Goal: Information Seeking & Learning: Learn about a topic

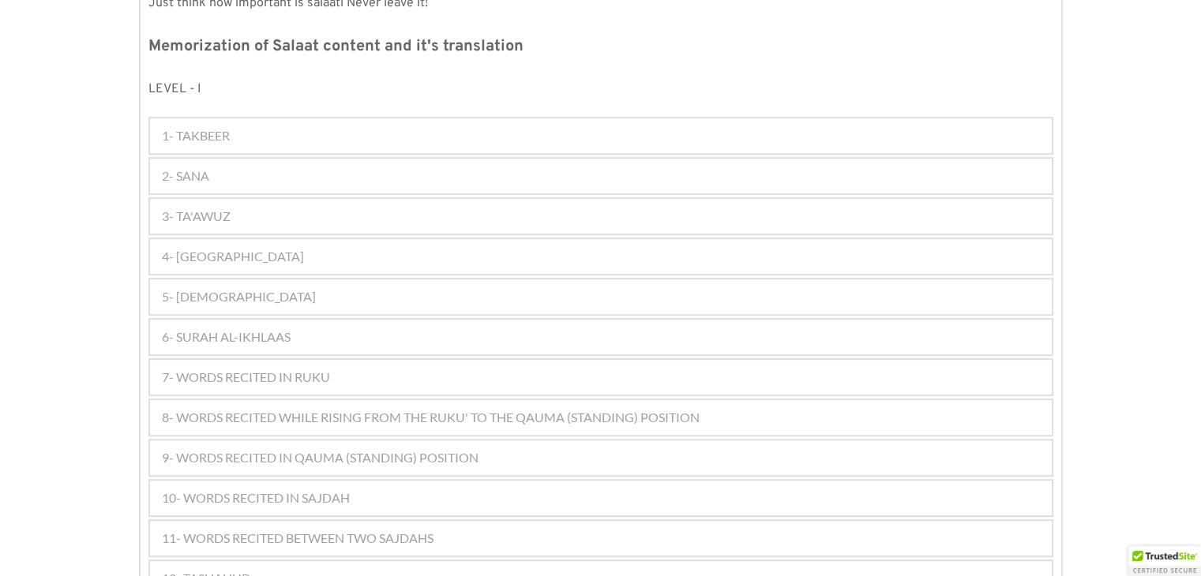
scroll to position [831, 0]
click at [535, 158] on div "2- SANA" at bounding box center [601, 175] width 902 height 35
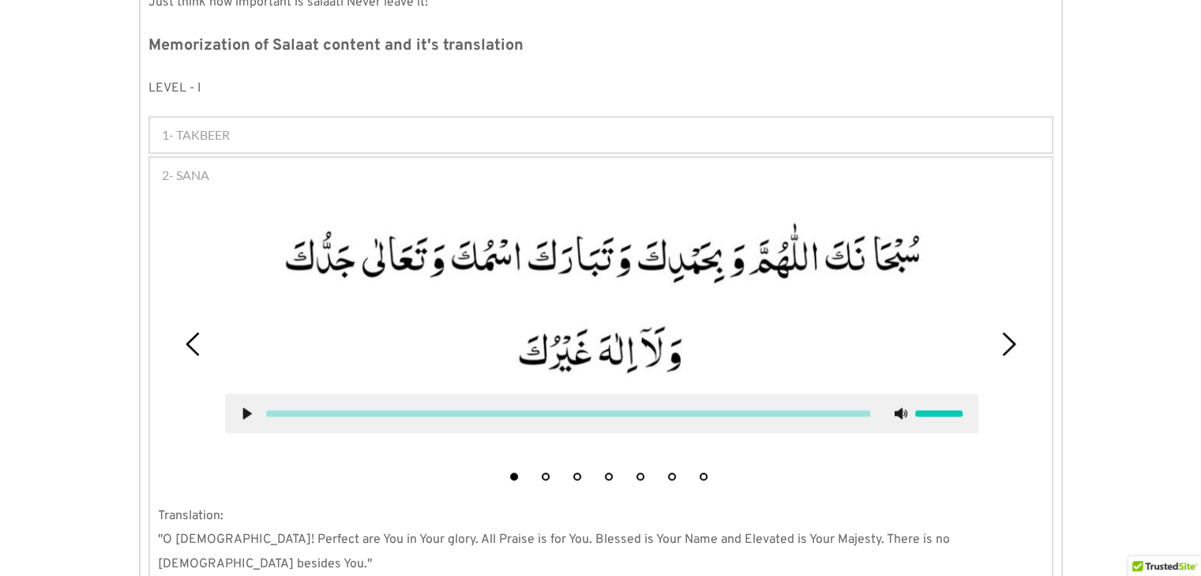
click at [1010, 301] on div "1 2 3 4 5 6 7" at bounding box center [601, 344] width 886 height 290
click at [1012, 332] on icon at bounding box center [1009, 344] width 24 height 24
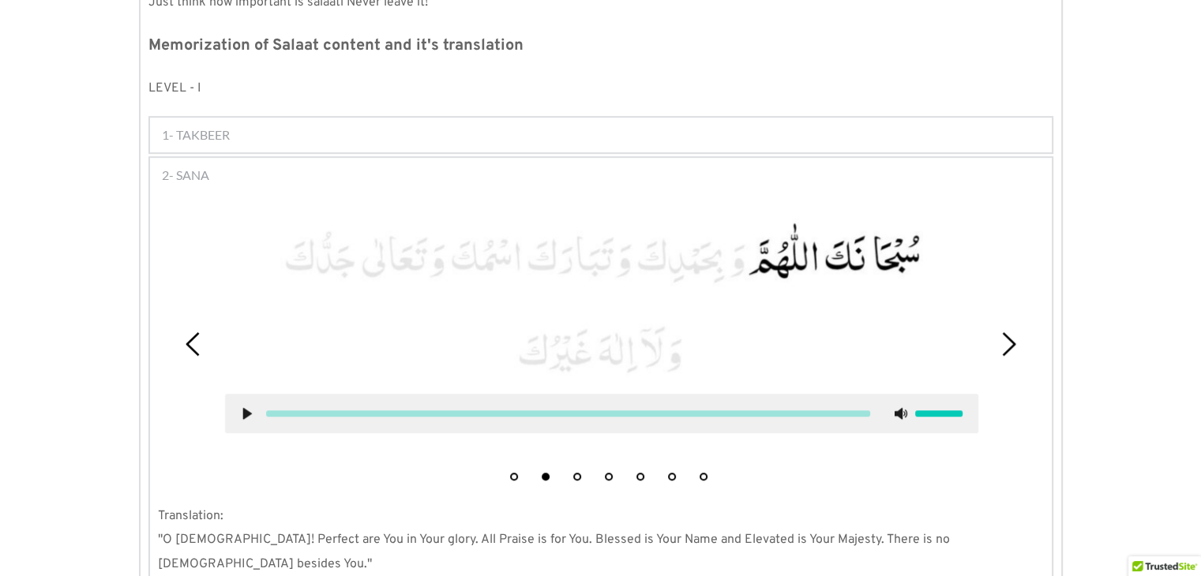
click at [244, 408] on use at bounding box center [246, 414] width 9 height 12
click at [244, 408] on use at bounding box center [247, 414] width 10 height 12
click at [243, 408] on use at bounding box center [246, 414] width 9 height 12
click at [243, 408] on use at bounding box center [247, 414] width 10 height 12
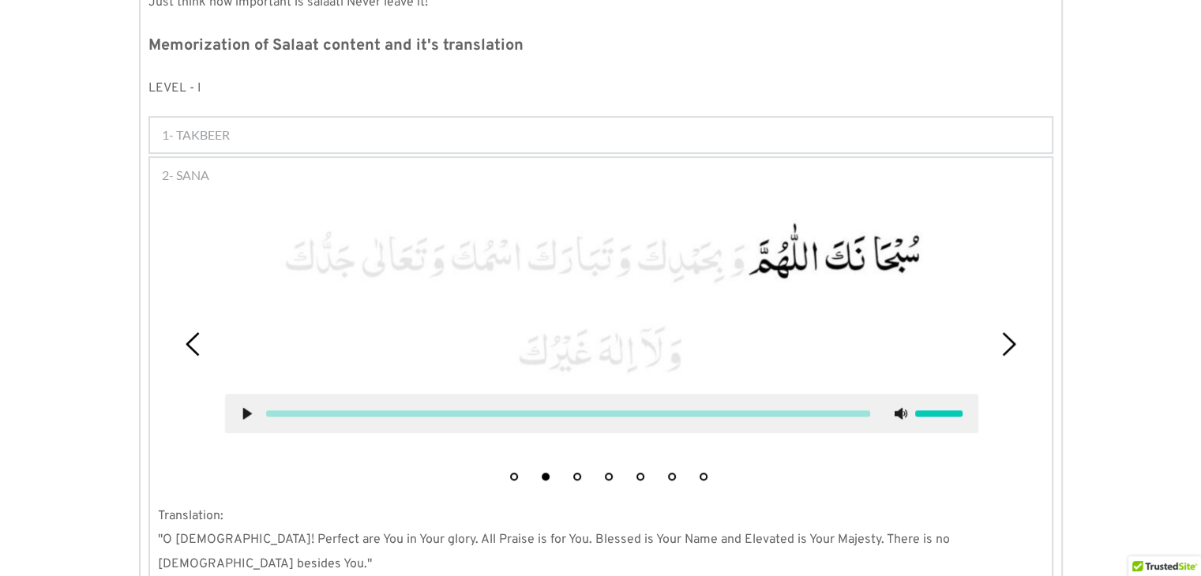
click at [243, 408] on use at bounding box center [246, 414] width 9 height 12
click at [243, 408] on use at bounding box center [247, 414] width 10 height 12
click at [243, 408] on use at bounding box center [246, 414] width 9 height 12
click at [243, 408] on use at bounding box center [247, 414] width 10 height 12
click at [243, 408] on use at bounding box center [246, 414] width 9 height 12
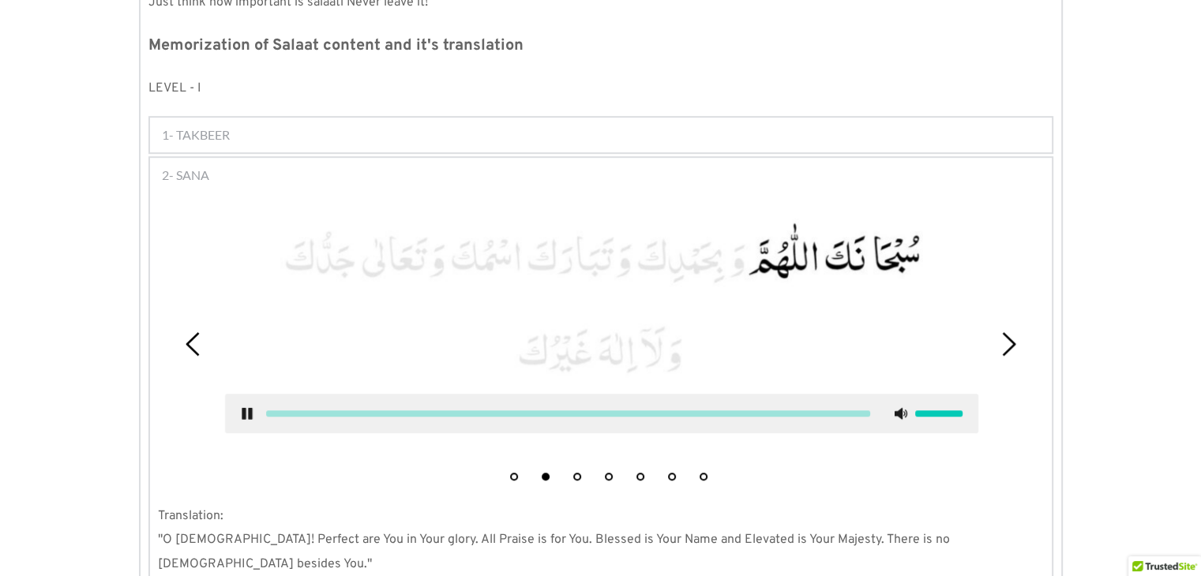
click at [243, 408] on use at bounding box center [247, 414] width 10 height 12
click at [243, 408] on use at bounding box center [246, 414] width 9 height 12
click at [243, 408] on use at bounding box center [247, 414] width 10 height 12
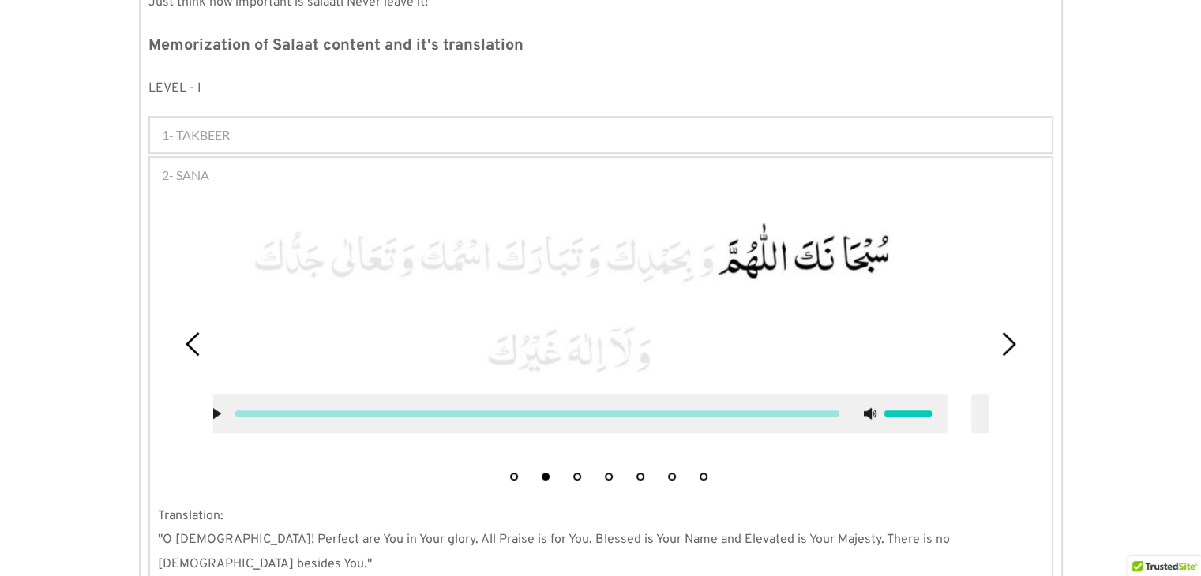
drag, startPoint x: 798, startPoint y: 174, endPoint x: 783, endPoint y: 184, distance: 18.2
click at [783, 199] on div at bounding box center [600, 334] width 775 height 270
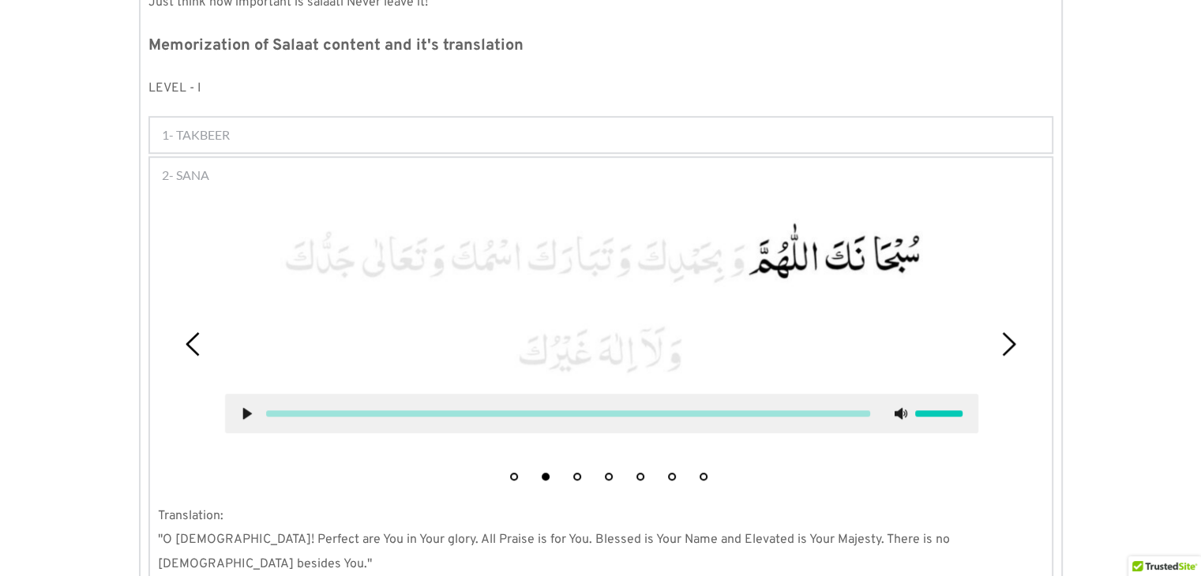
click at [241, 407] on icon at bounding box center [247, 413] width 13 height 13
click at [242, 408] on use at bounding box center [246, 414] width 9 height 12
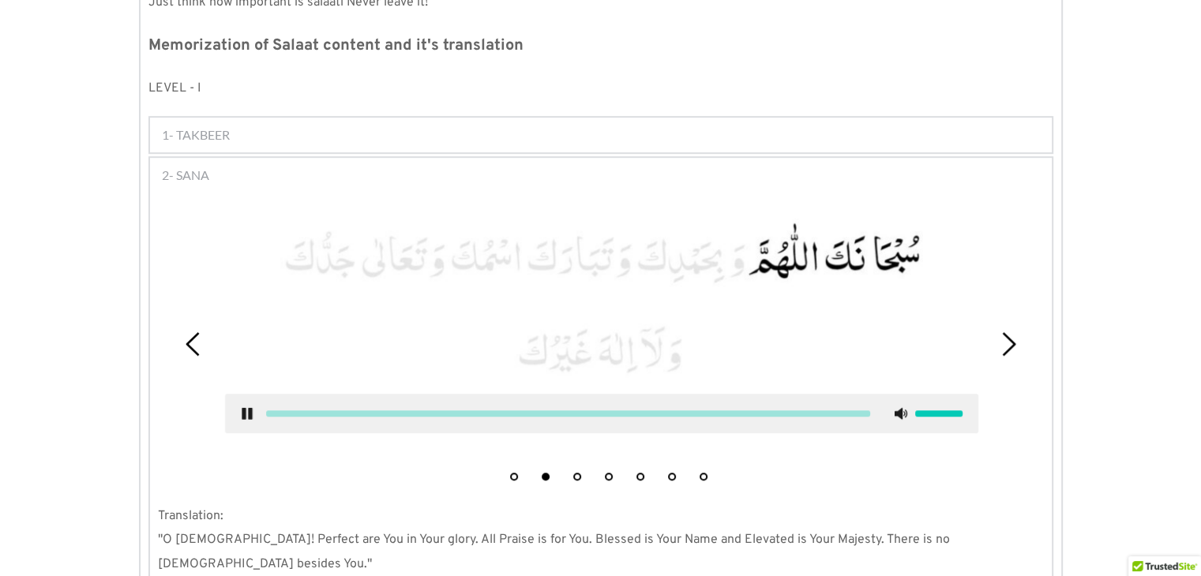
click at [242, 408] on use at bounding box center [247, 414] width 10 height 12
click at [242, 408] on use at bounding box center [246, 414] width 9 height 12
click at [242, 408] on use at bounding box center [247, 414] width 10 height 12
click at [242, 408] on use at bounding box center [246, 414] width 9 height 12
click at [242, 408] on use at bounding box center [247, 414] width 10 height 12
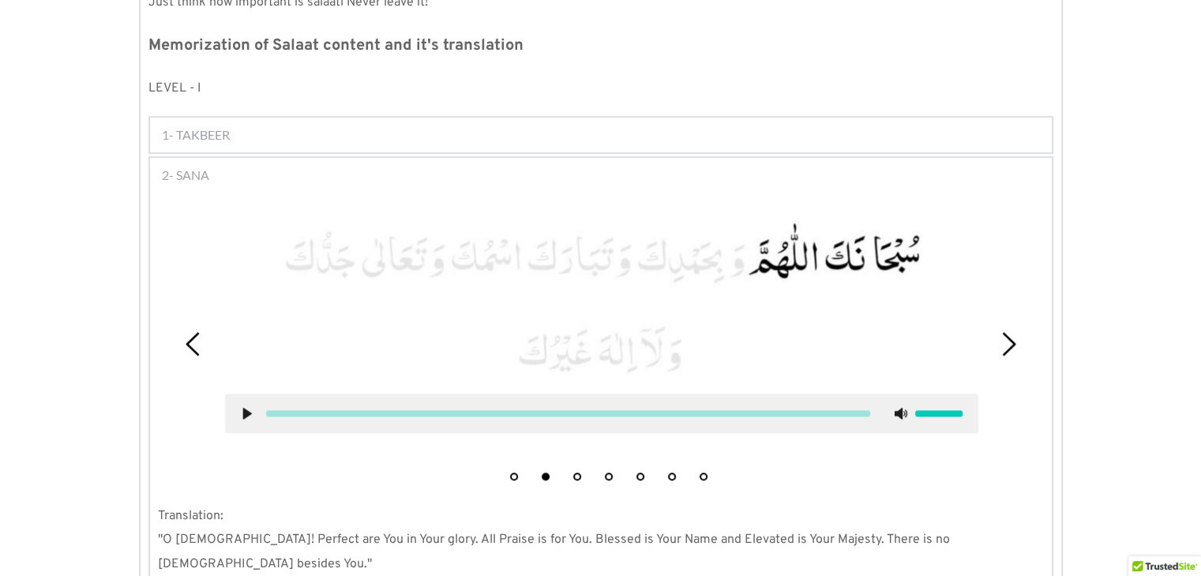
click at [242, 408] on use at bounding box center [246, 414] width 9 height 12
click at [242, 408] on use at bounding box center [247, 414] width 10 height 12
